Goal: Information Seeking & Learning: Find specific fact

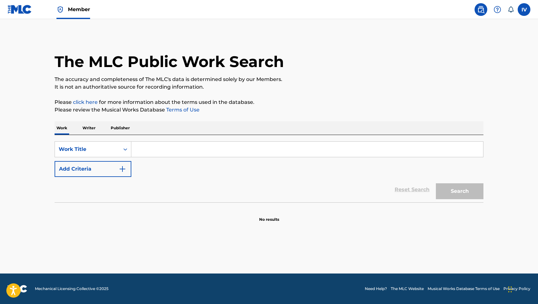
click at [183, 147] on input "Search Form" at bounding box center [307, 149] width 352 height 15
paste input "Bendito"
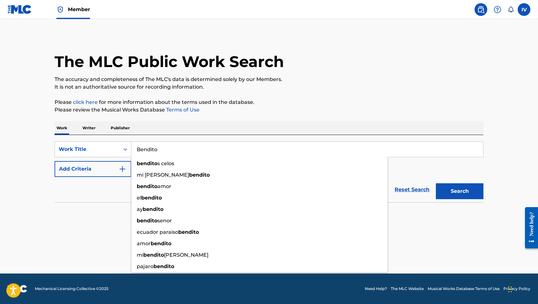
type input "Bendito"
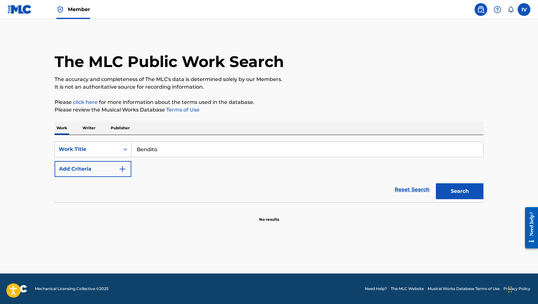
click at [100, 169] on button "Add Criteria" at bounding box center [93, 169] width 77 height 16
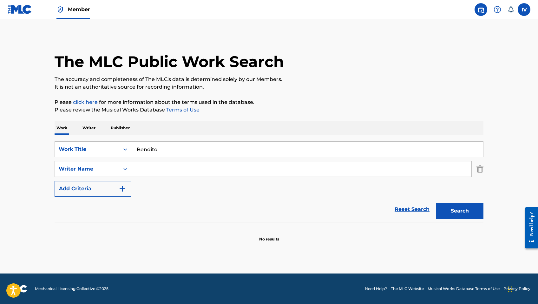
click at [142, 170] on input "Search Form" at bounding box center [301, 168] width 340 height 15
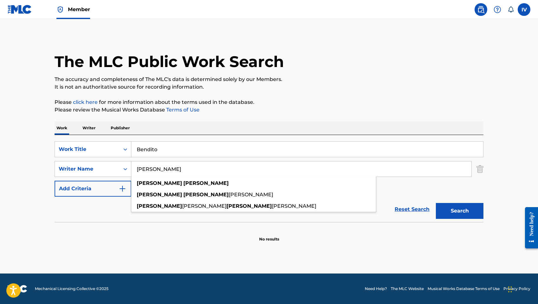
click at [436, 203] on button "Search" at bounding box center [460, 211] width 48 height 16
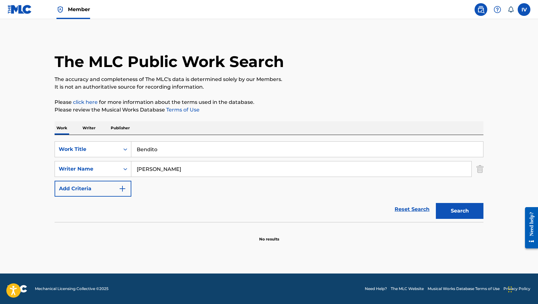
click at [436, 203] on button "Search" at bounding box center [460, 211] width 48 height 16
type input "pedro pablo quintero"
click at [436, 203] on button "Search" at bounding box center [460, 211] width 48 height 16
